Goal: Task Accomplishment & Management: Use online tool/utility

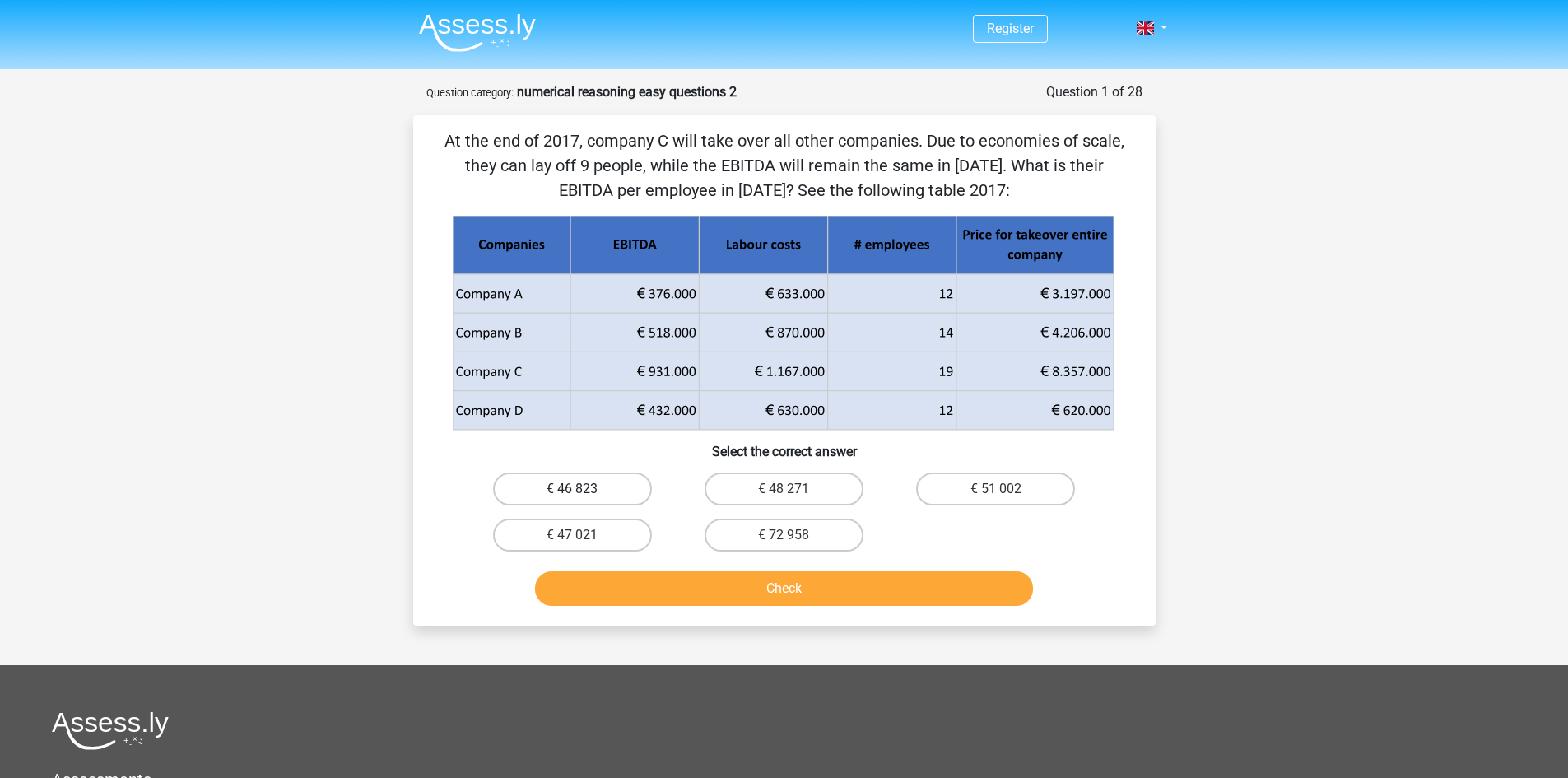
click at [614, 485] on label "€ 46 823" at bounding box center [572, 488] width 159 height 33
click at [582, 489] on input "€ 46 823" at bounding box center [577, 495] width 11 height 11
radio input "true"
click at [681, 591] on button "Check" at bounding box center [783, 588] width 498 height 35
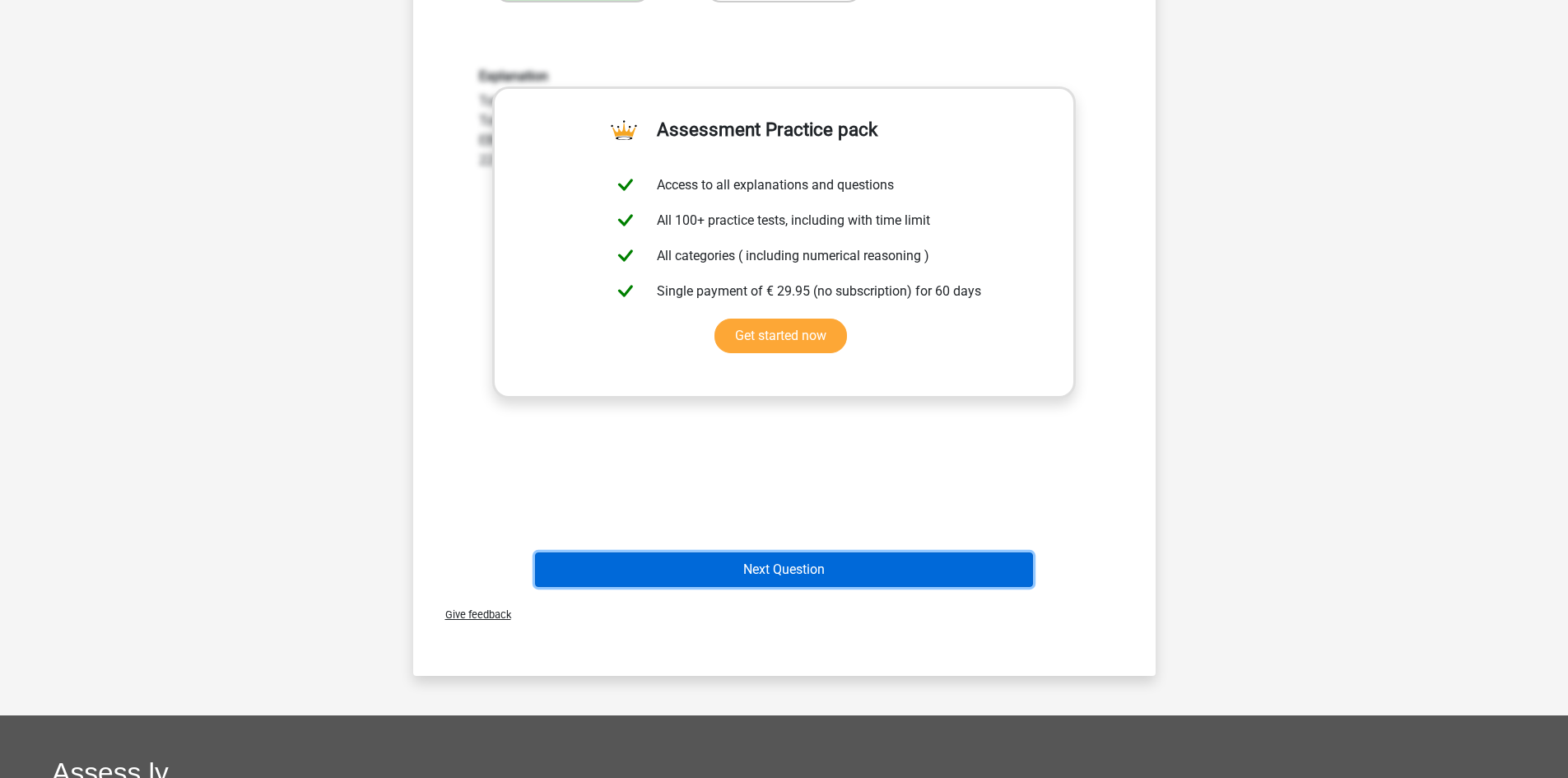
click at [802, 572] on button "Next Question" at bounding box center [783, 569] width 498 height 35
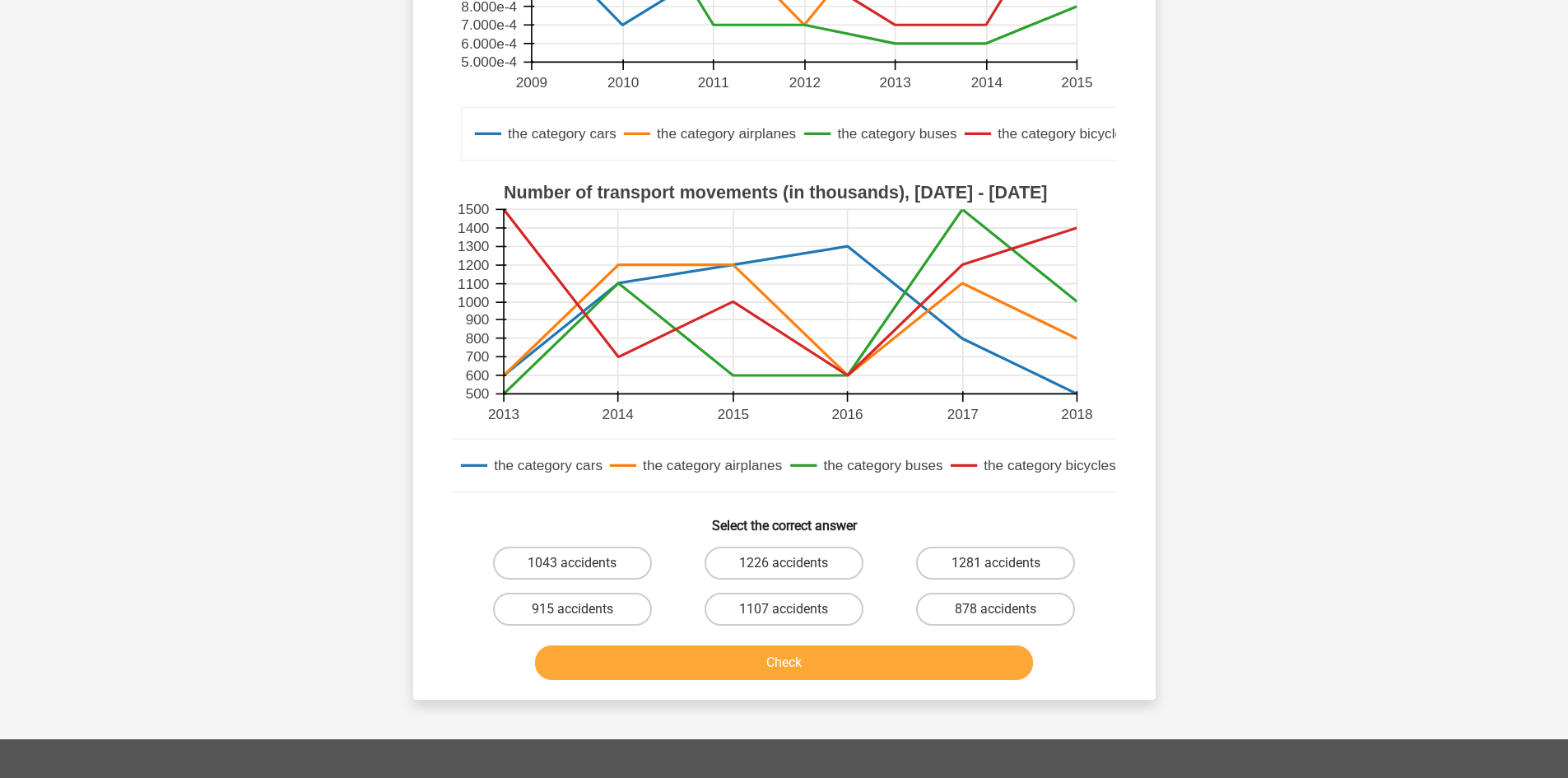
scroll to position [357, 0]
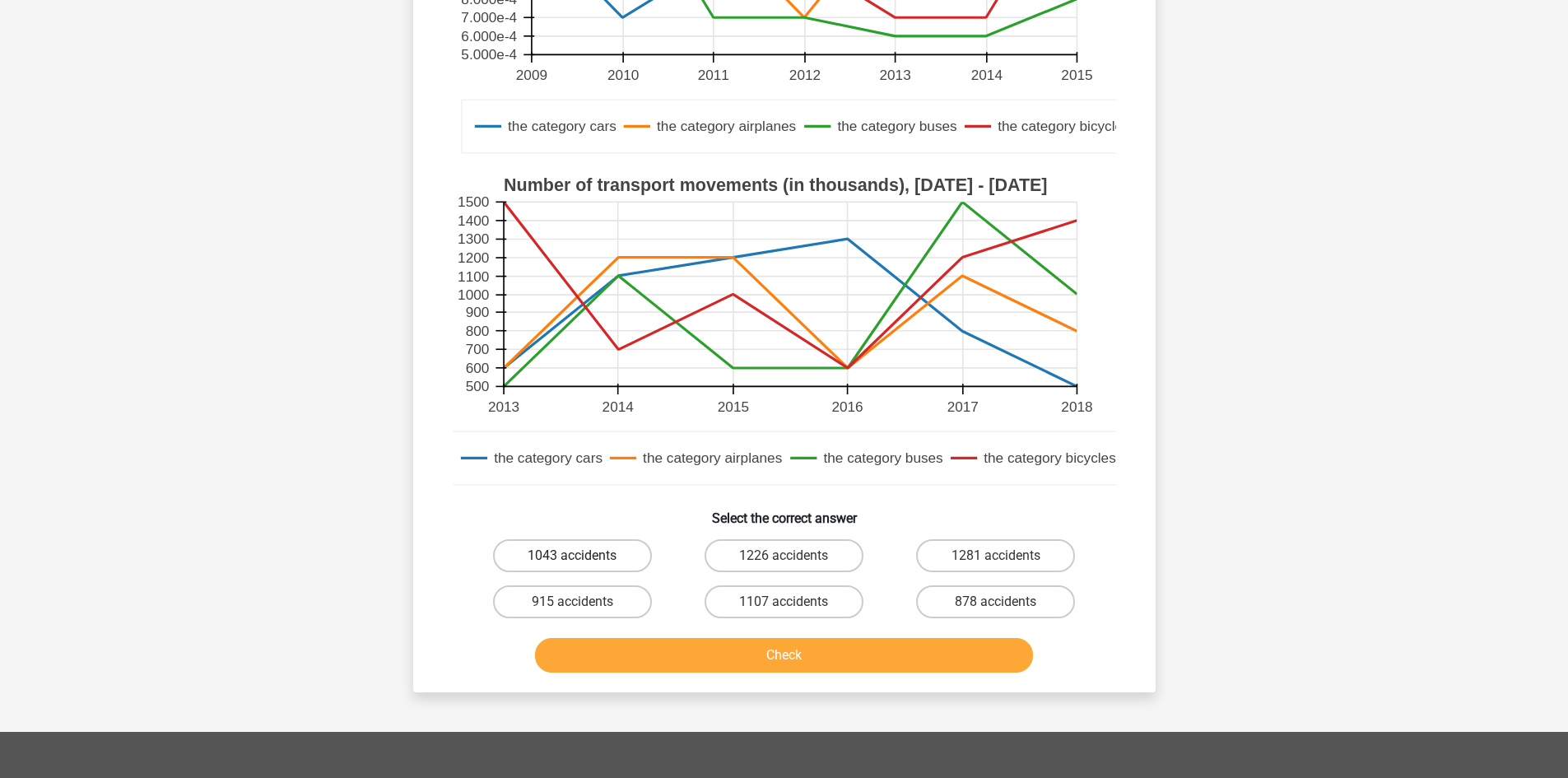
click at [585, 554] on label "1043 accidents" at bounding box center [572, 555] width 159 height 33
click at [582, 556] on input "1043 accidents" at bounding box center [577, 561] width 11 height 11
radio input "true"
click at [669, 648] on button "Check" at bounding box center [783, 655] width 498 height 35
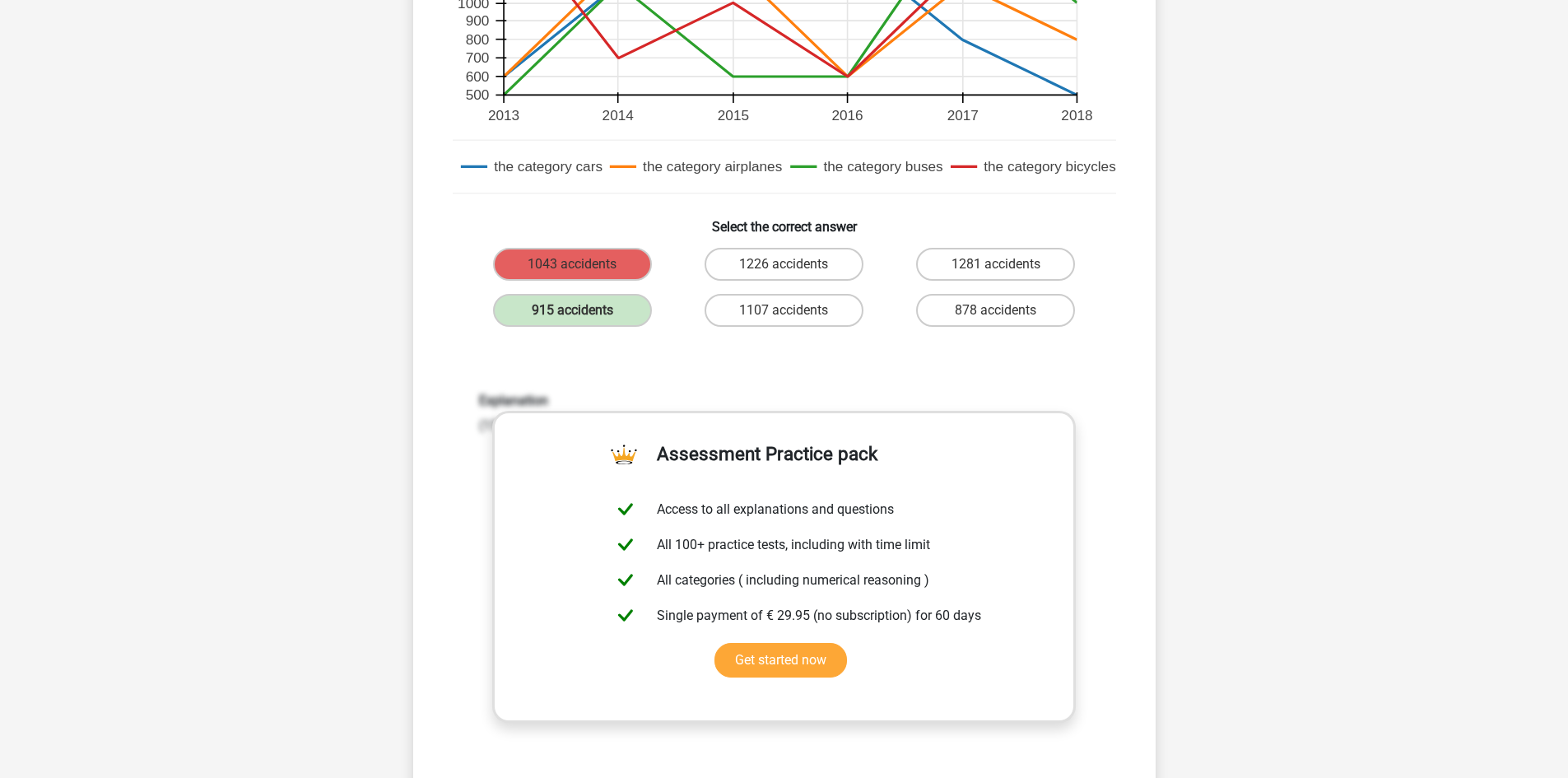
scroll to position [658, 0]
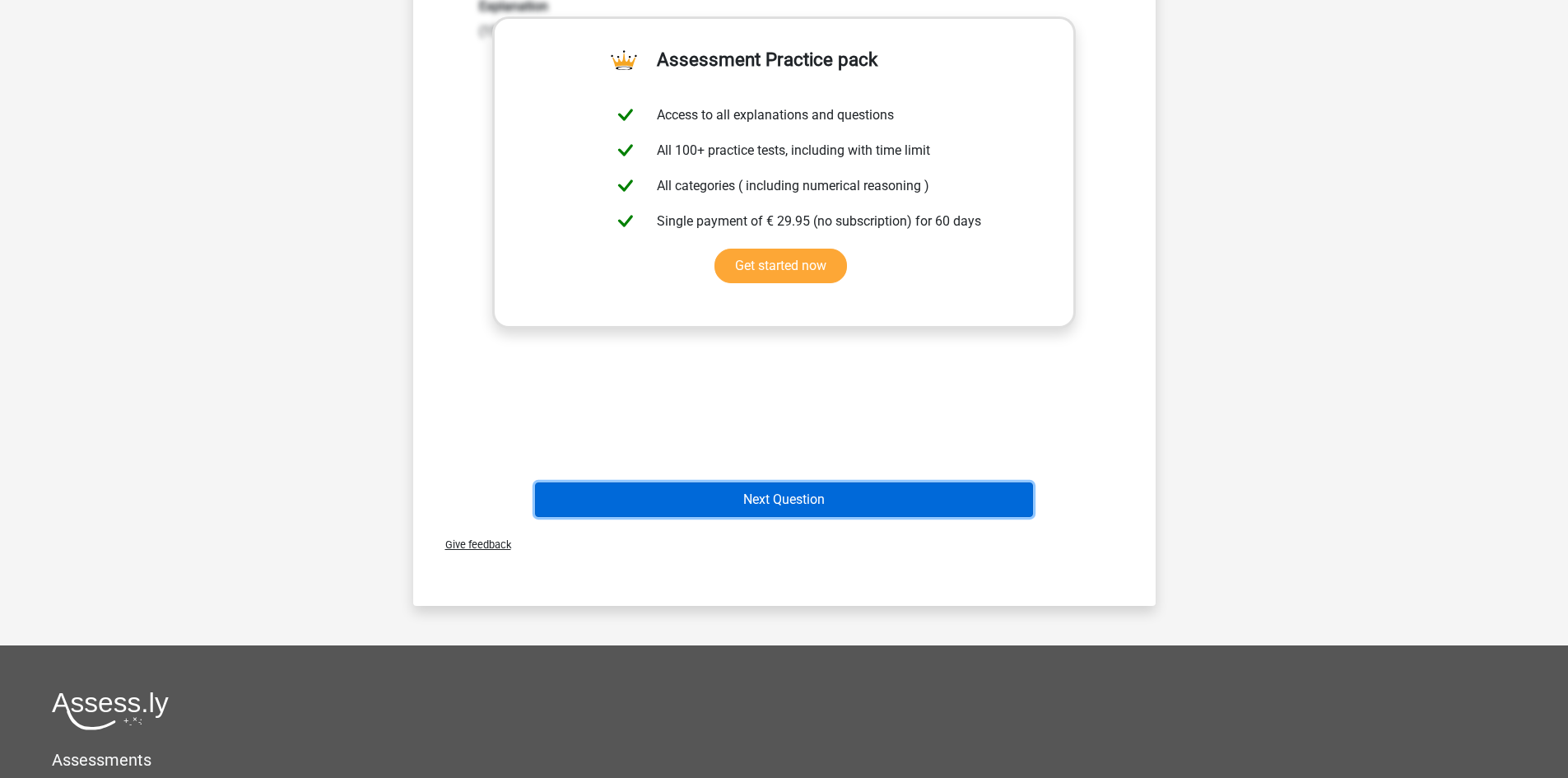
click at [796, 504] on button "Next Question" at bounding box center [783, 499] width 498 height 35
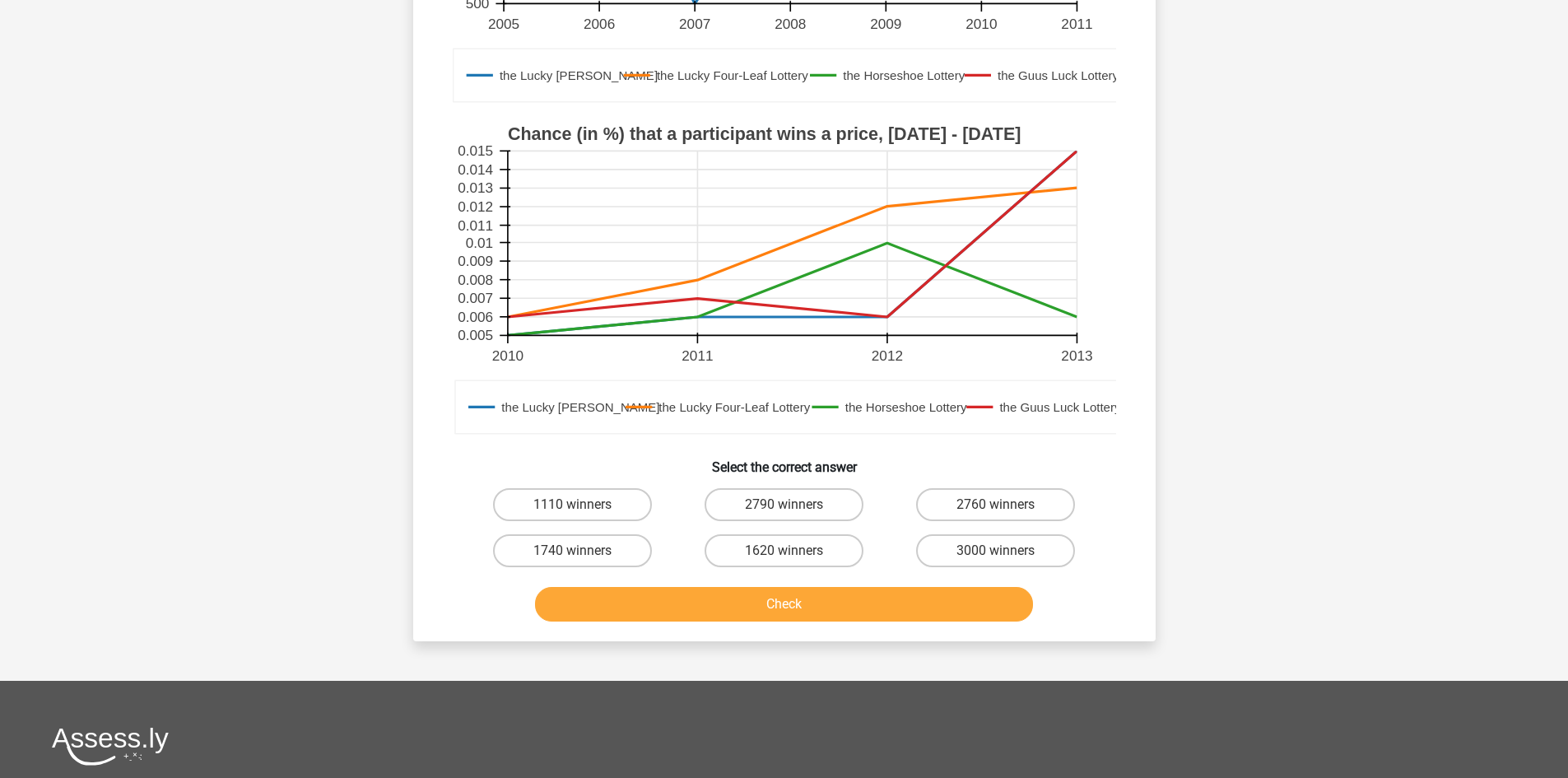
scroll to position [385, 0]
click at [598, 495] on label "1110 winners" at bounding box center [572, 504] width 159 height 33
click at [582, 504] on input "1110 winners" at bounding box center [577, 509] width 11 height 11
radio input "true"
click at [691, 614] on button "Check" at bounding box center [783, 603] width 498 height 35
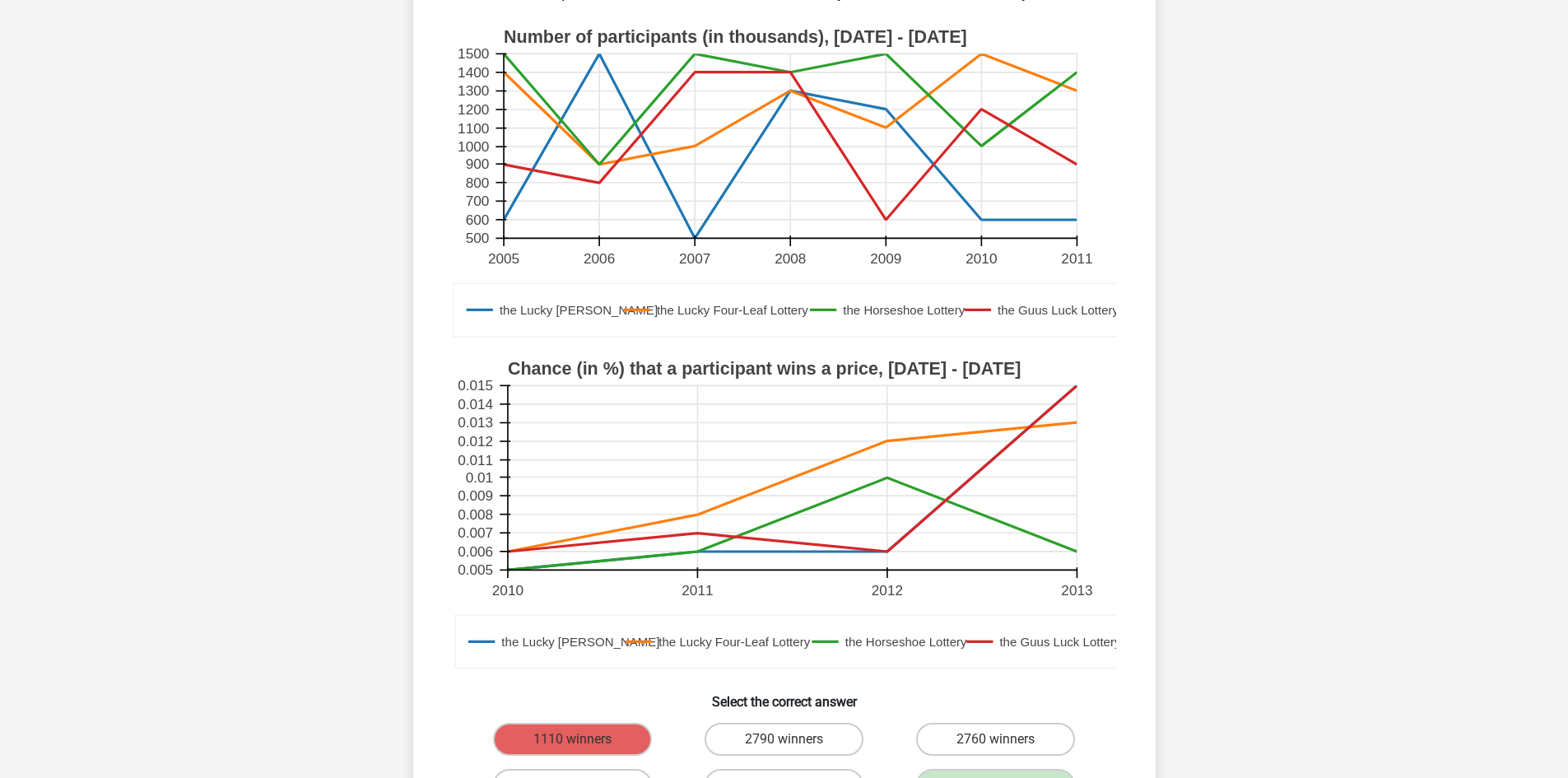
scroll to position [0, 0]
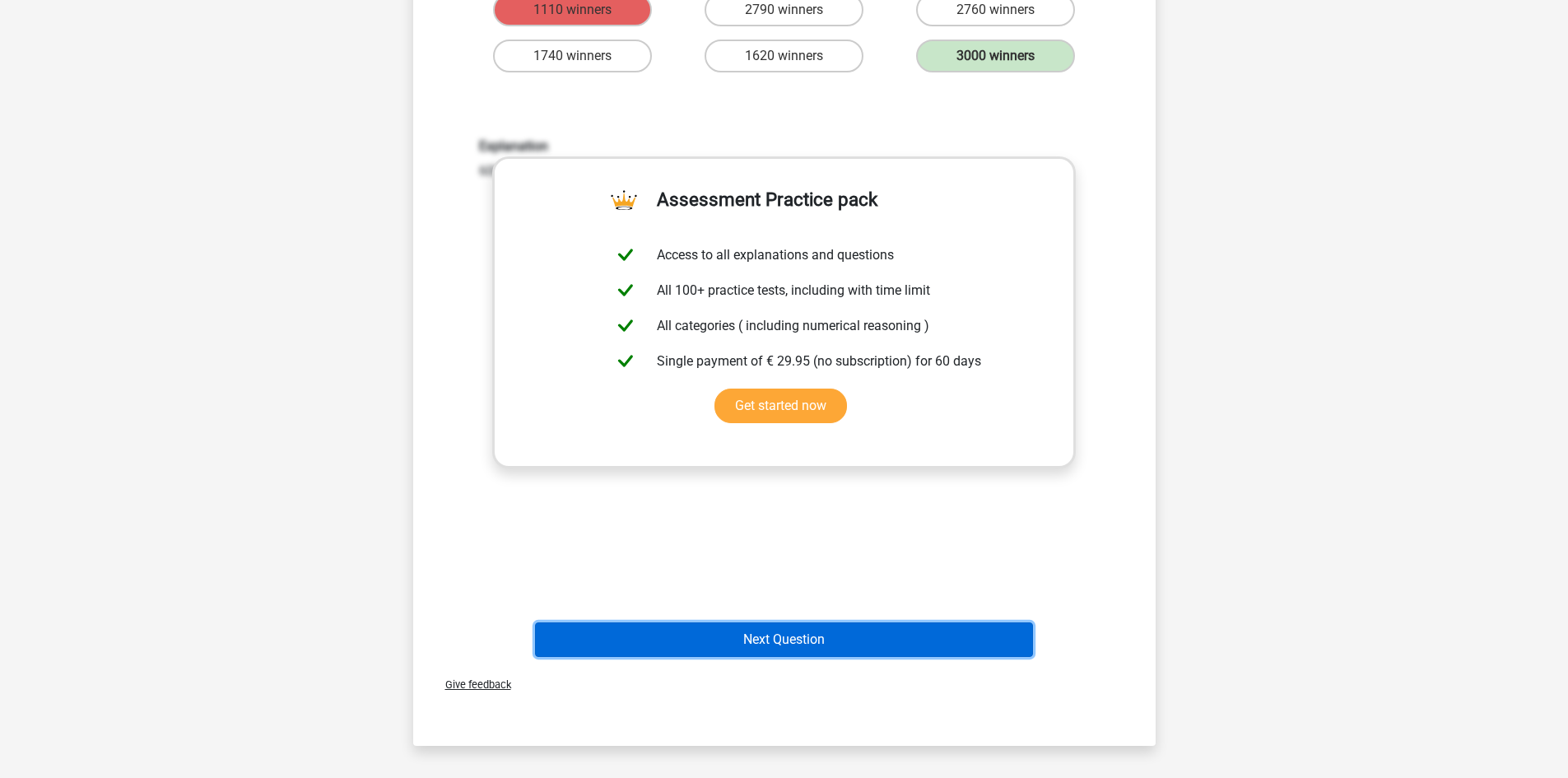
click at [921, 633] on button "Next Question" at bounding box center [783, 639] width 498 height 35
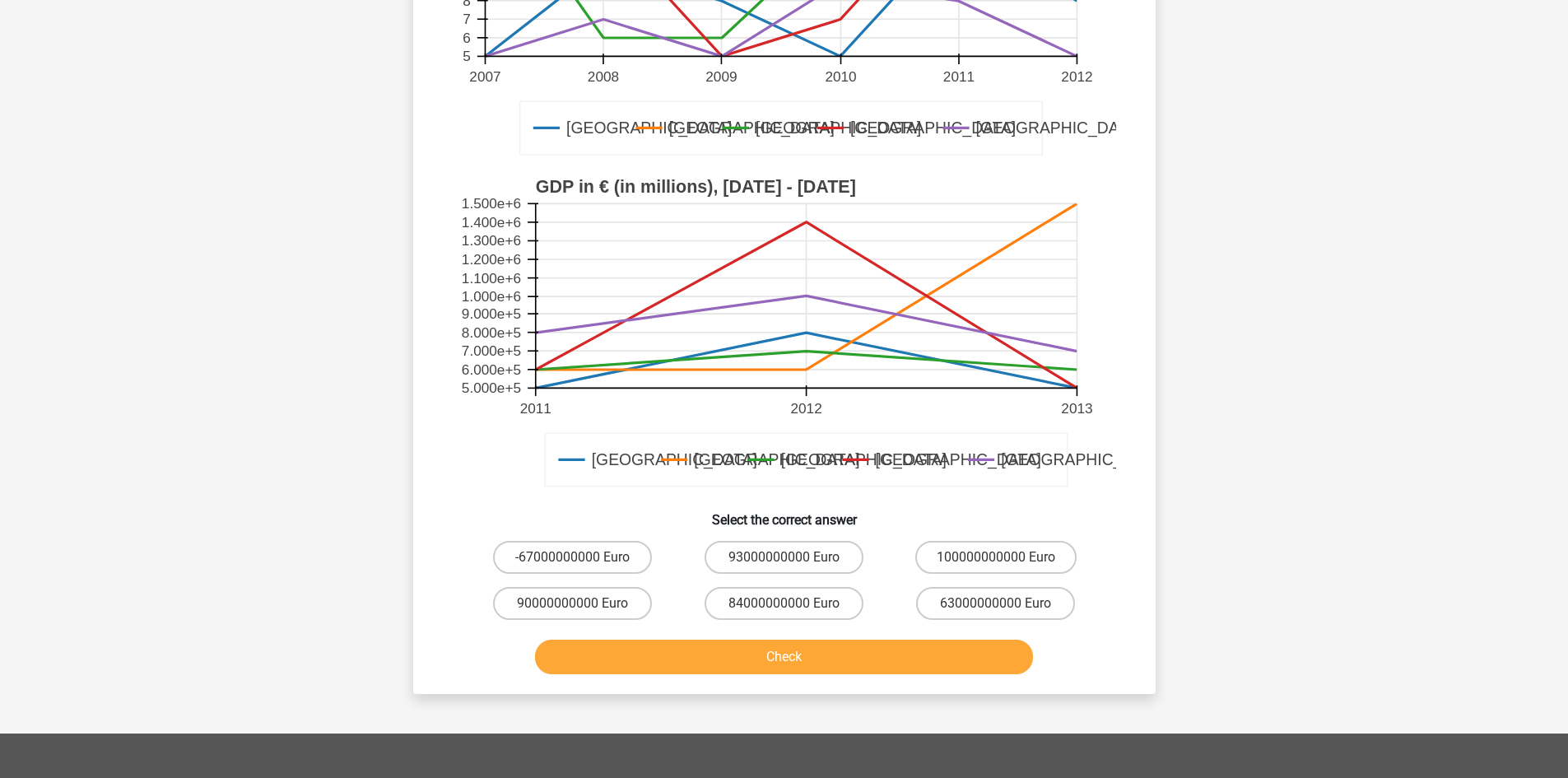
scroll to position [467, 0]
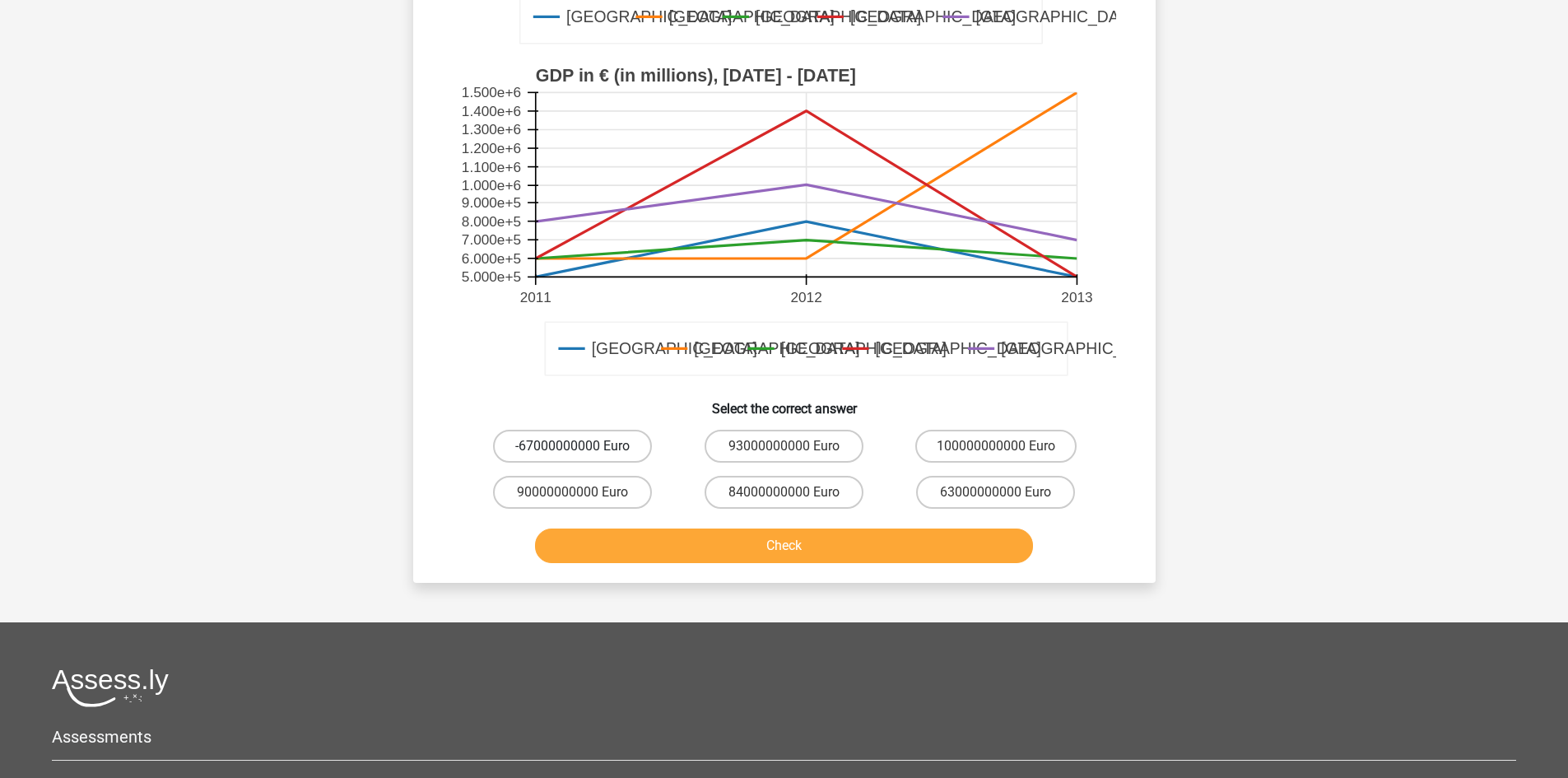
click at [568, 438] on label "-67000000000 Euro" at bounding box center [572, 446] width 159 height 33
click at [572, 446] on input "-67000000000 Euro" at bounding box center [577, 451] width 11 height 11
radio input "true"
click at [636, 547] on button "Check" at bounding box center [783, 545] width 498 height 35
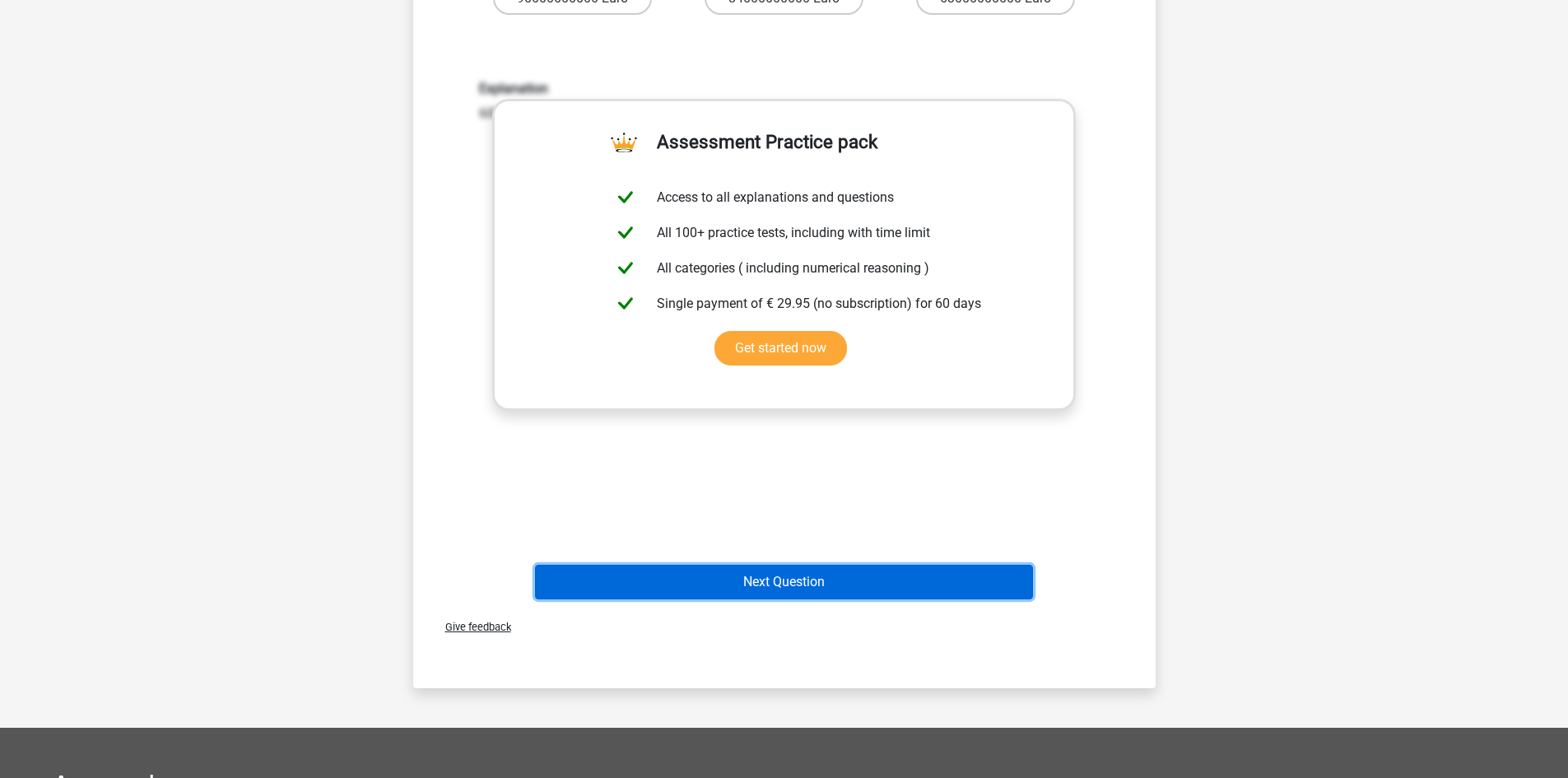
click at [788, 589] on button "Next Question" at bounding box center [783, 582] width 498 height 35
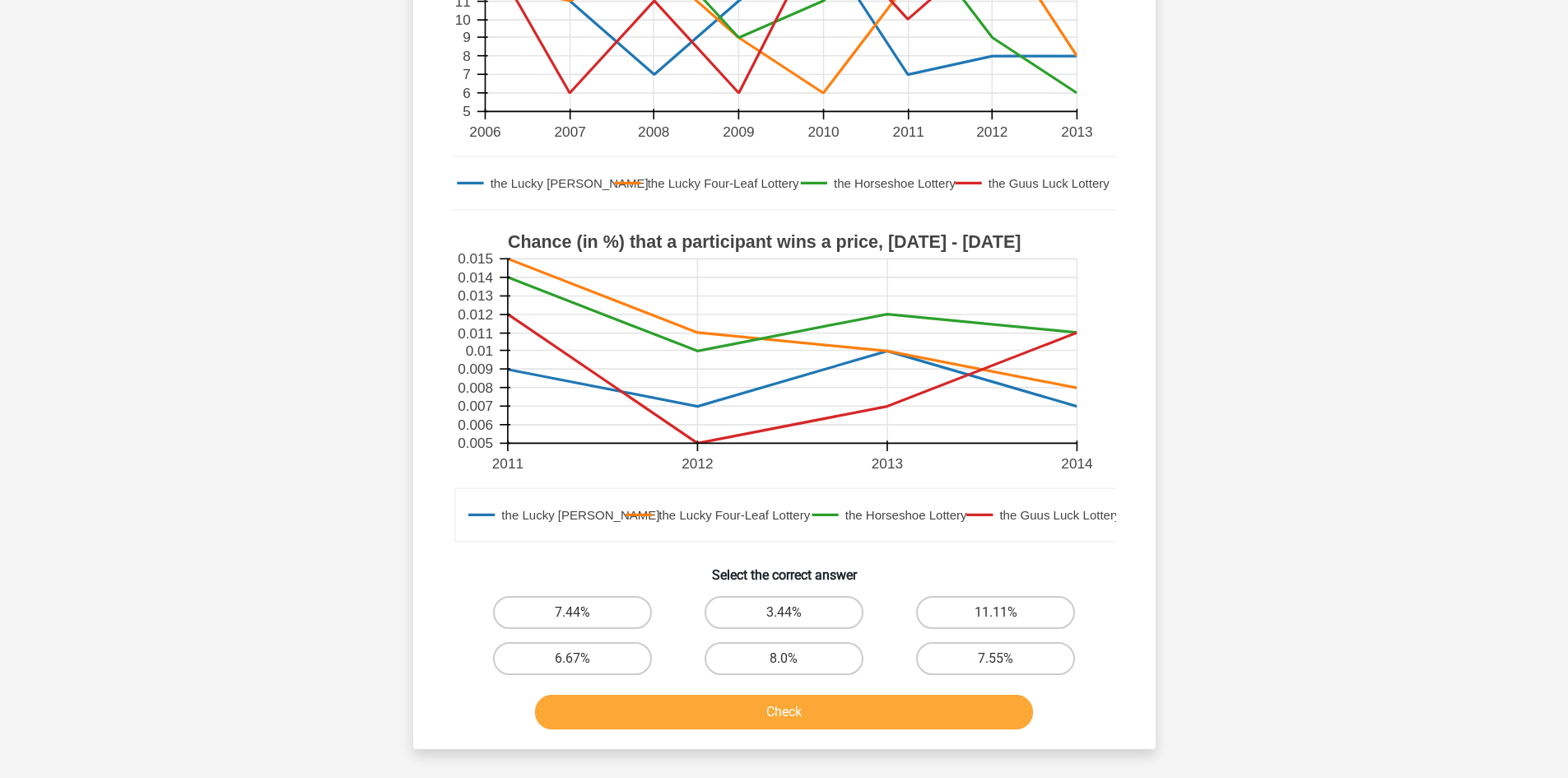
scroll to position [357, 0]
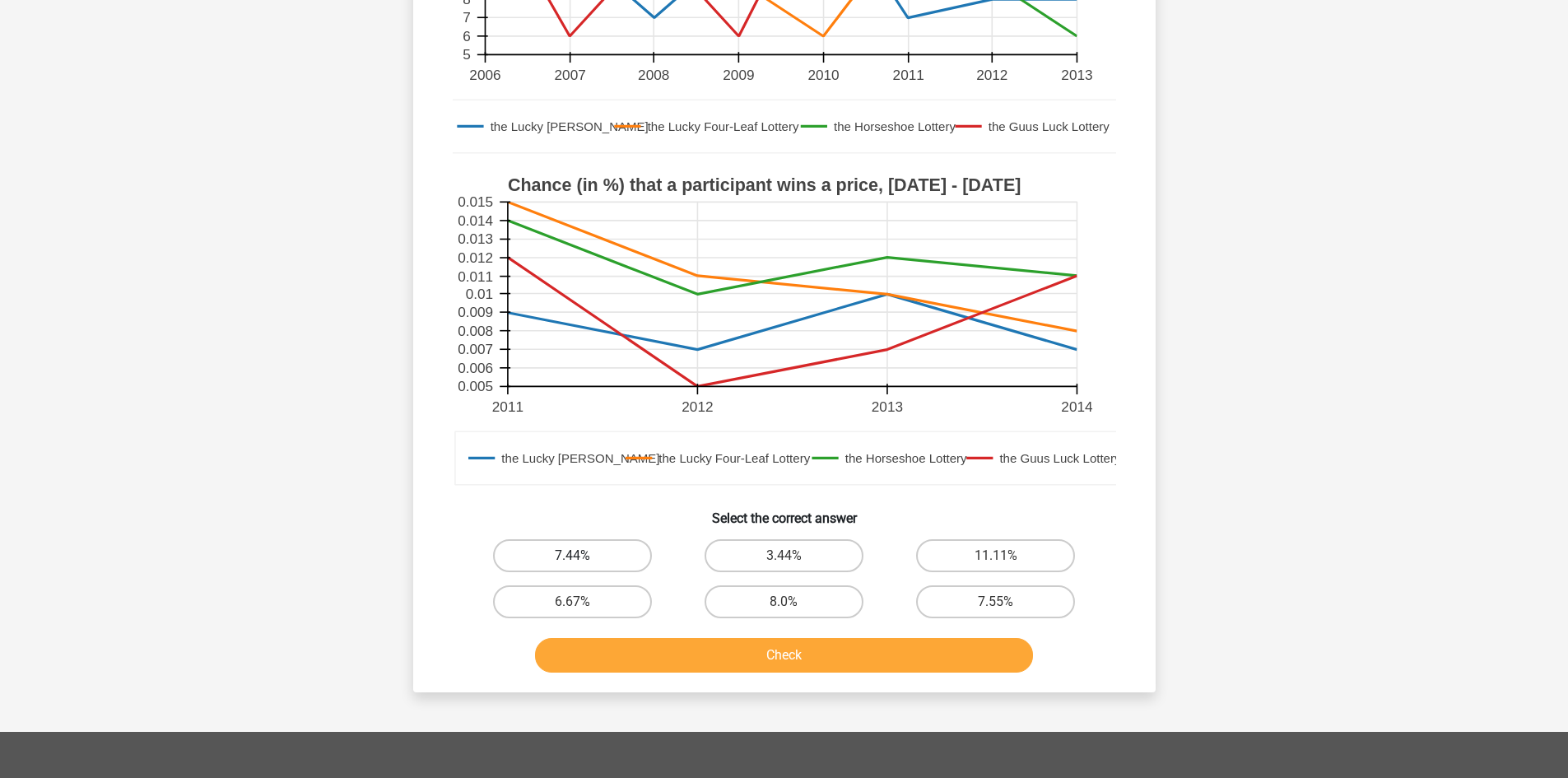
click at [630, 550] on label "7.44%" at bounding box center [572, 555] width 159 height 33
click at [582, 556] on input "7.44%" at bounding box center [577, 561] width 11 height 11
radio input "true"
click at [653, 670] on button "Check" at bounding box center [783, 655] width 498 height 35
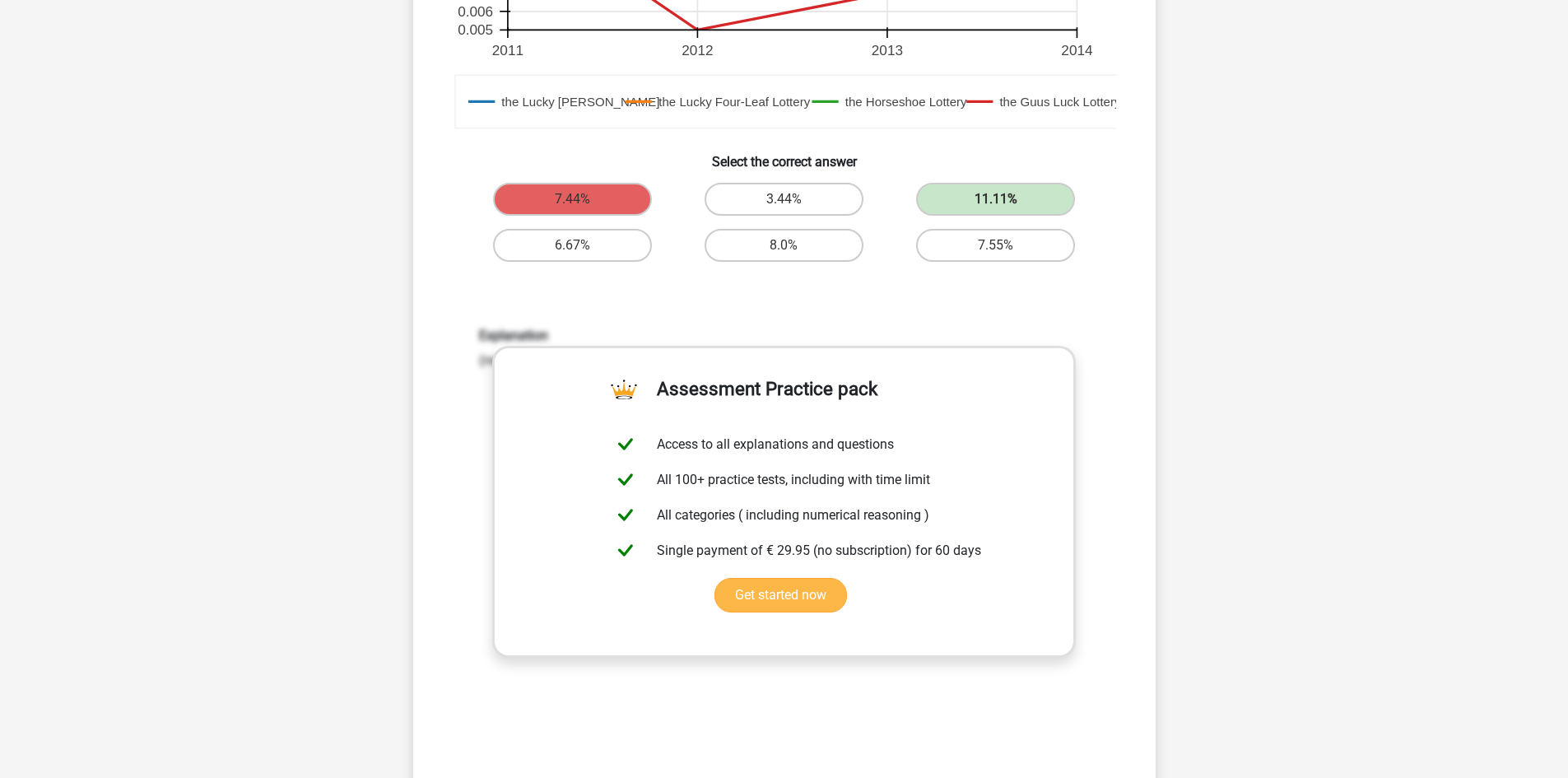
scroll to position [851, 0]
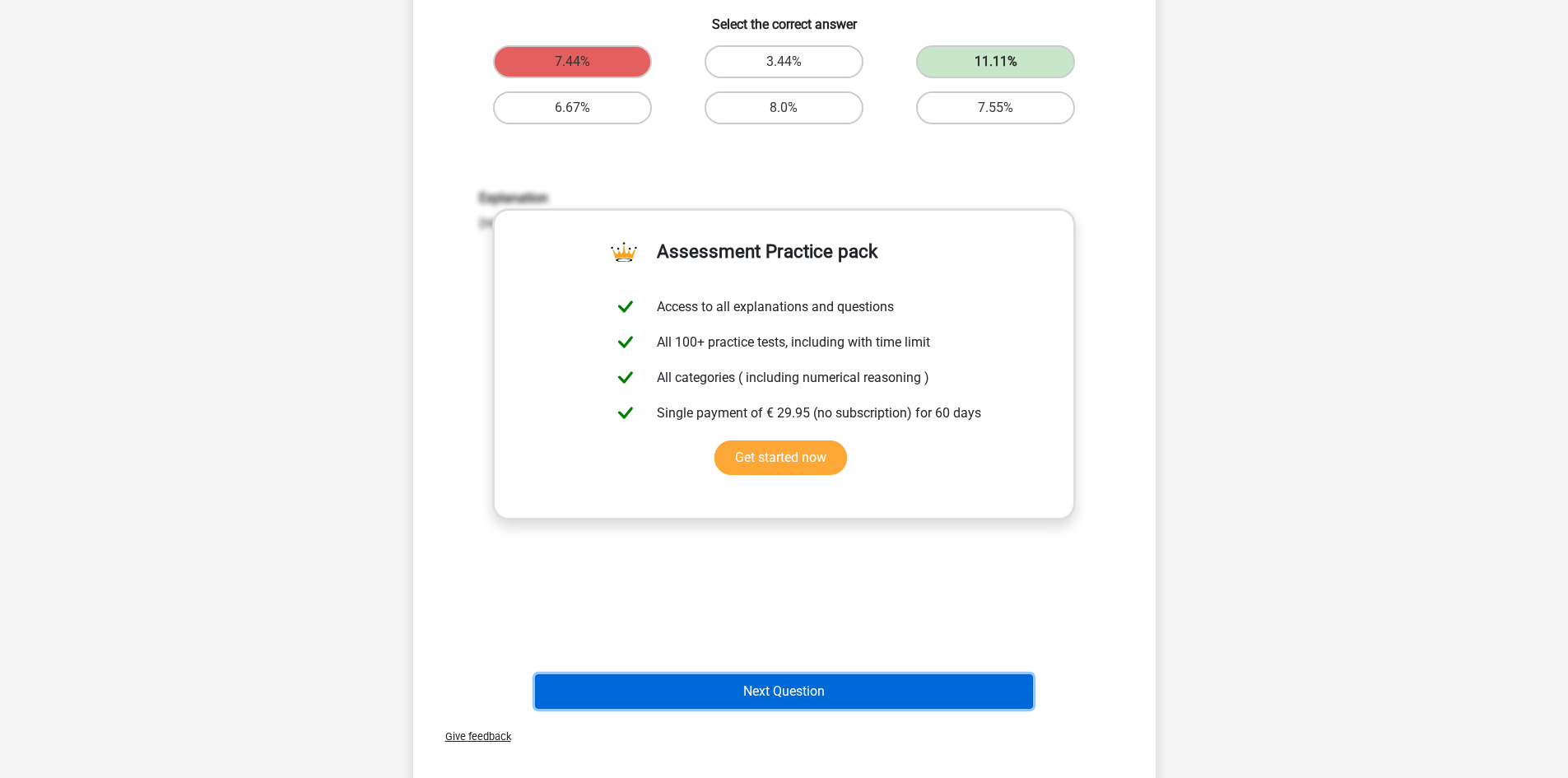
click at [832, 698] on button "Next Question" at bounding box center [783, 691] width 498 height 35
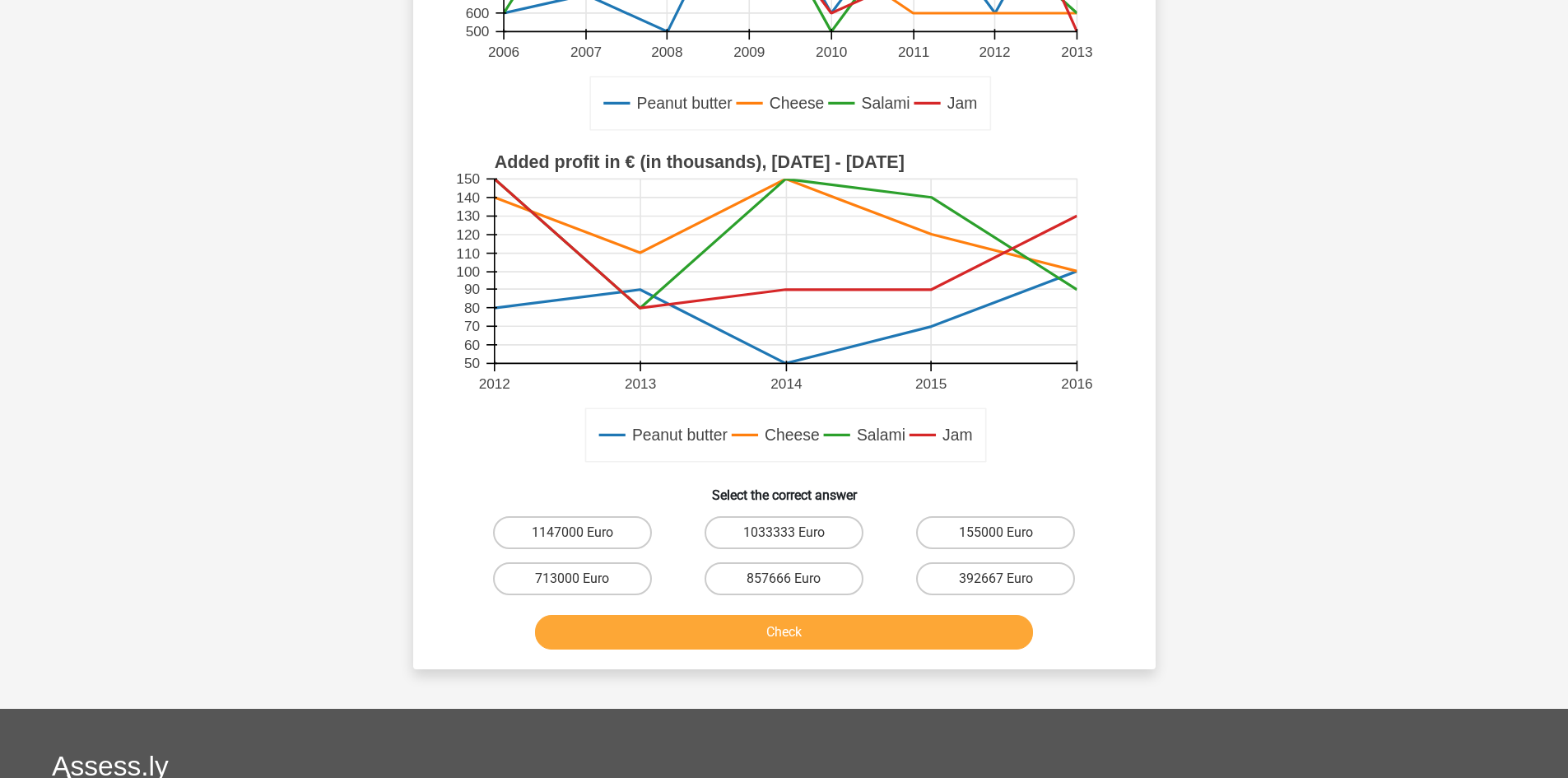
scroll to position [385, 0]
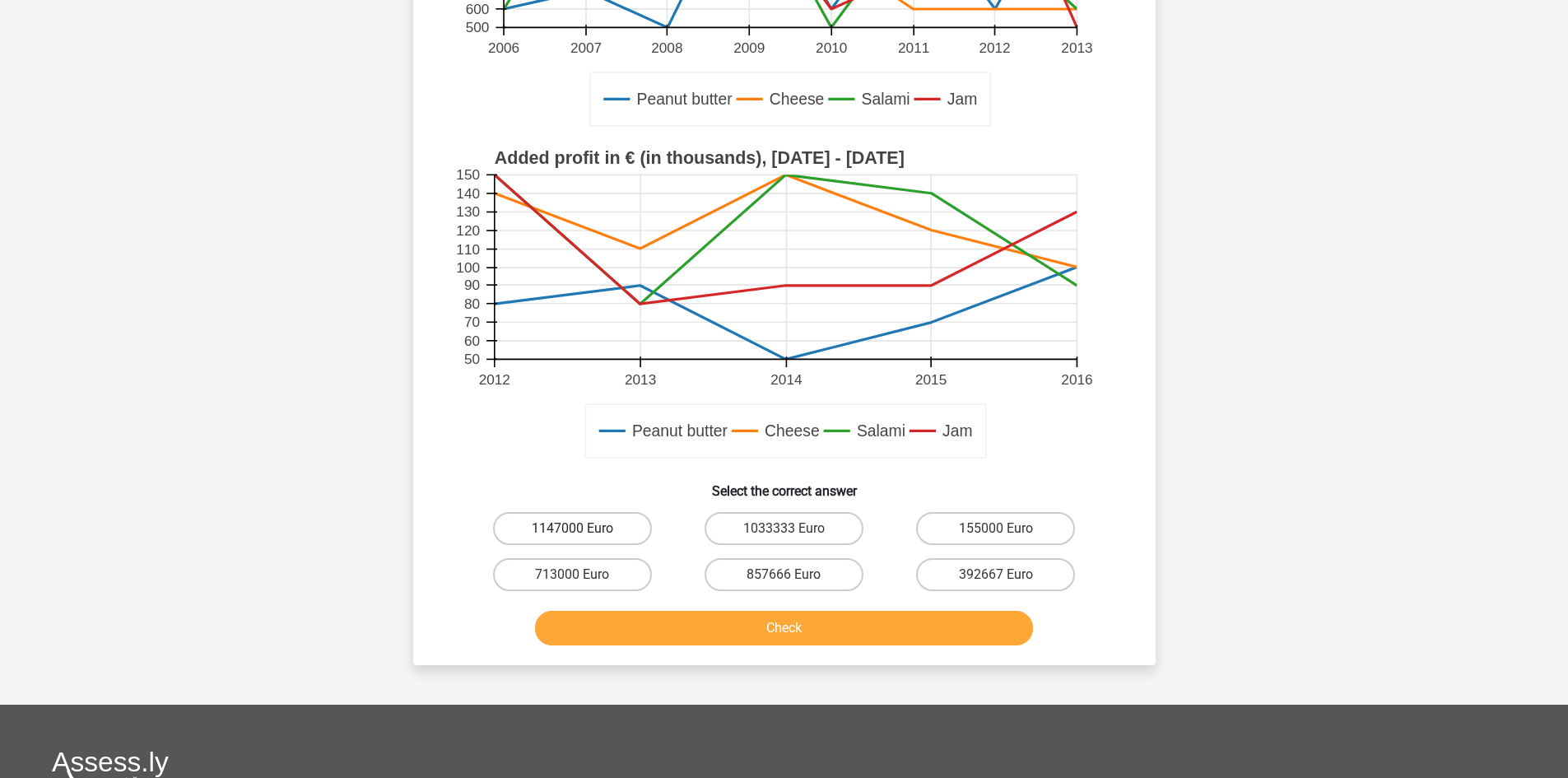
click at [559, 542] on label "1147000 Euro" at bounding box center [572, 528] width 159 height 33
click at [572, 539] on input "1147000 Euro" at bounding box center [577, 534] width 11 height 11
radio input "true"
click at [618, 625] on button "Check" at bounding box center [783, 628] width 498 height 35
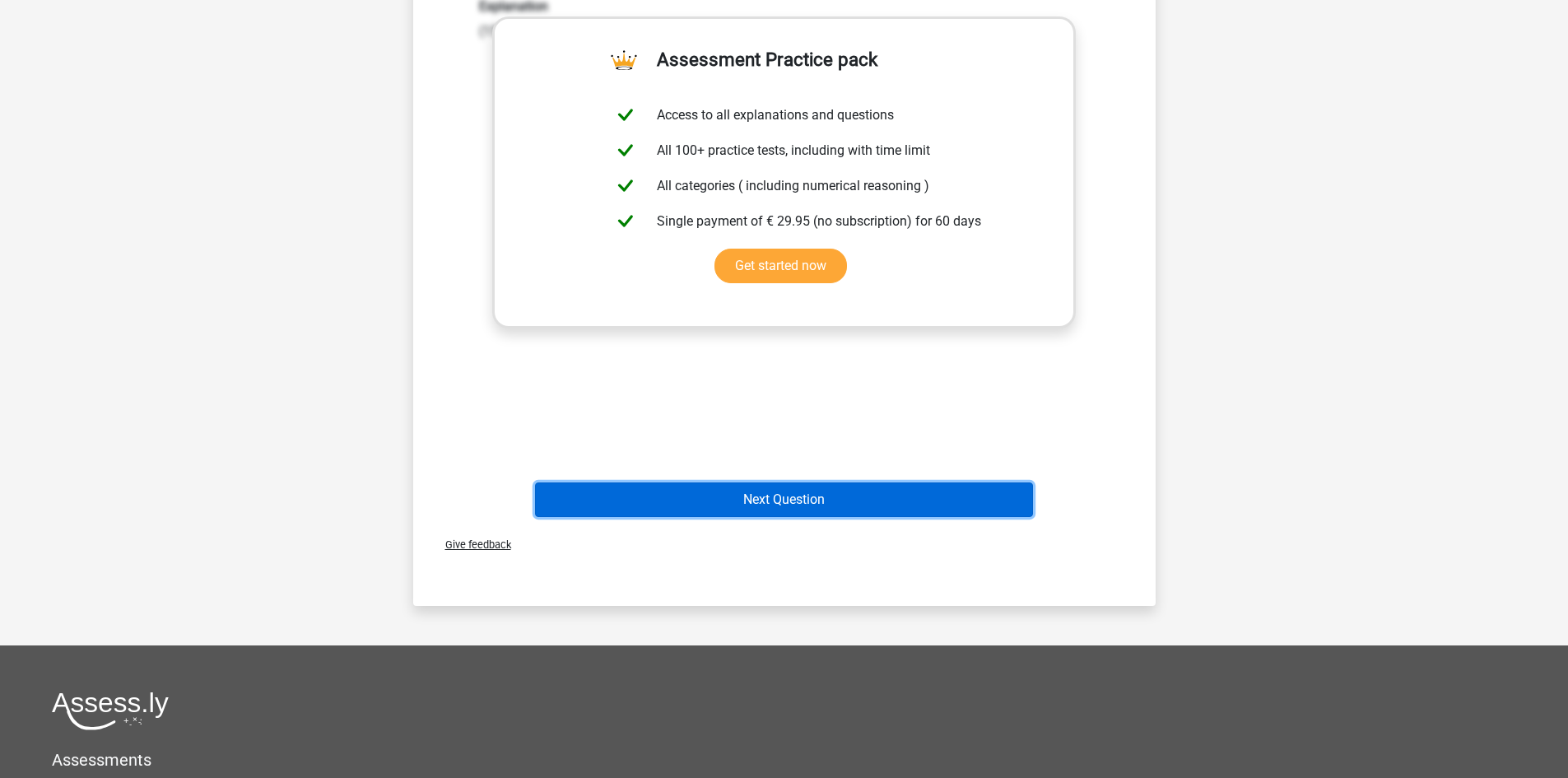
click at [838, 503] on button "Next Question" at bounding box center [783, 499] width 498 height 35
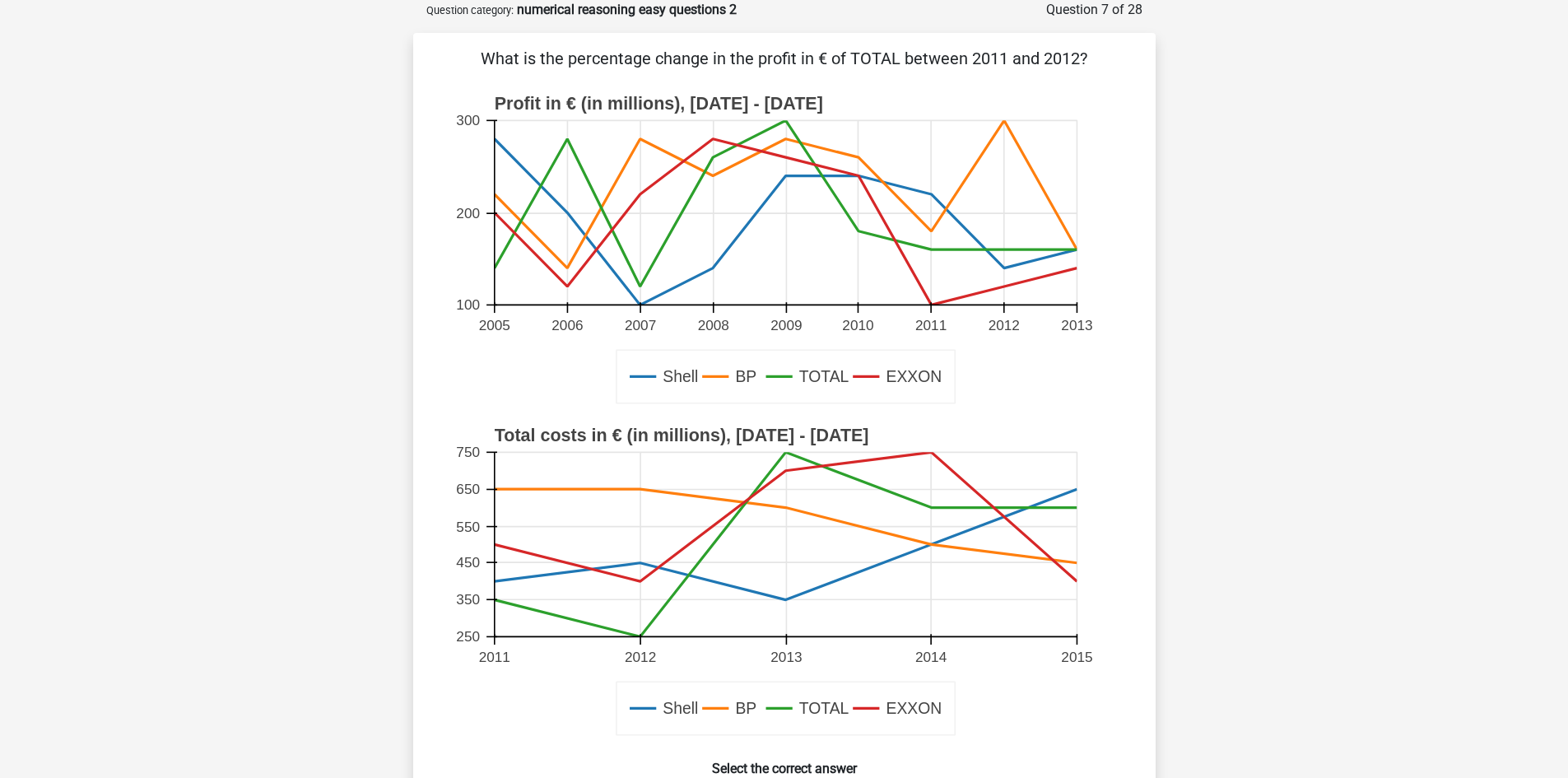
scroll to position [0, 0]
